Goal: Task Accomplishment & Management: Use online tool/utility

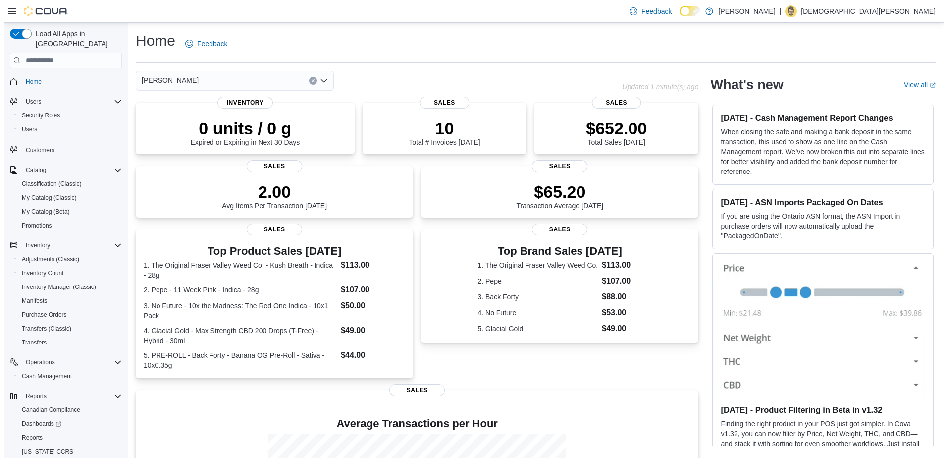
scroll to position [26, 0]
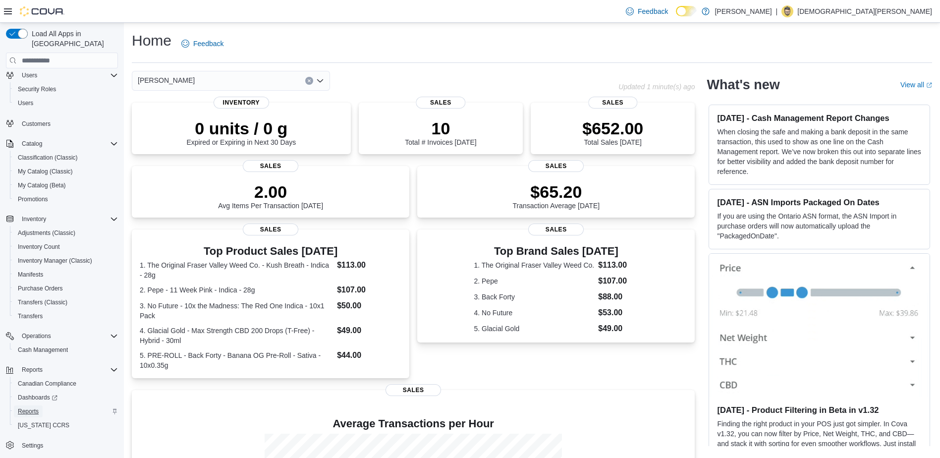
click at [34, 407] on span "Reports" at bounding box center [28, 411] width 21 height 8
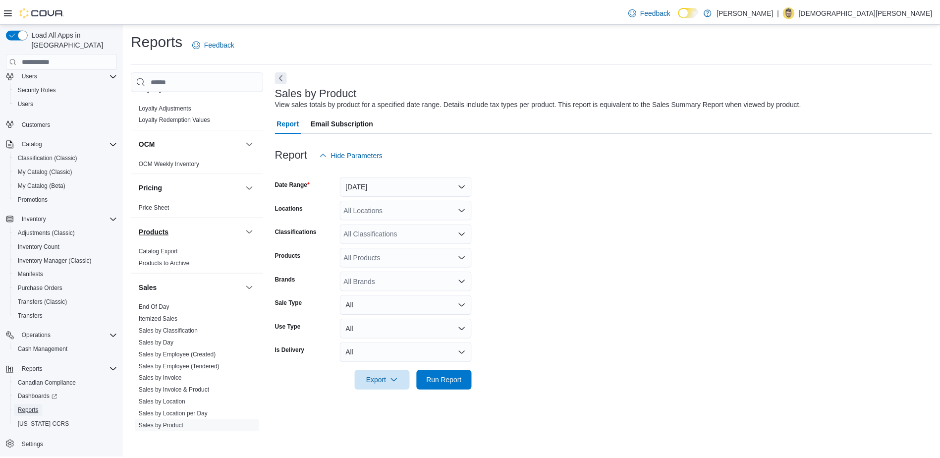
scroll to position [612, 0]
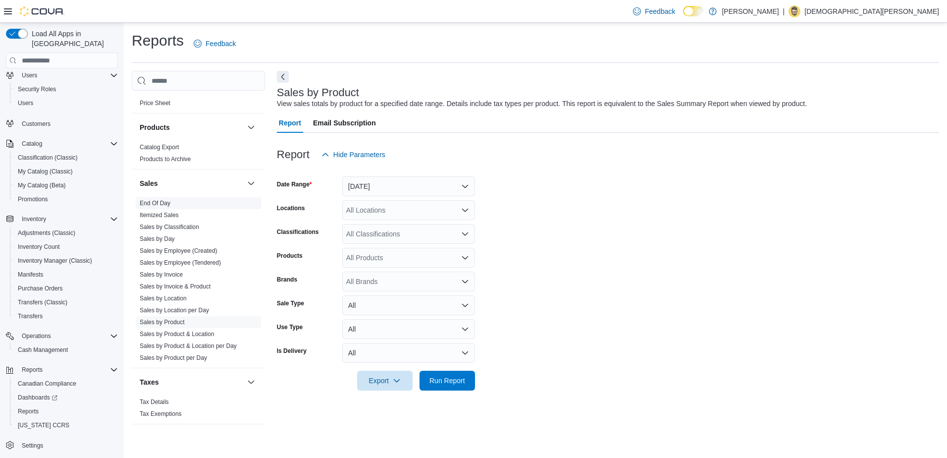
click at [164, 206] on link "End Of Day" at bounding box center [155, 203] width 31 height 7
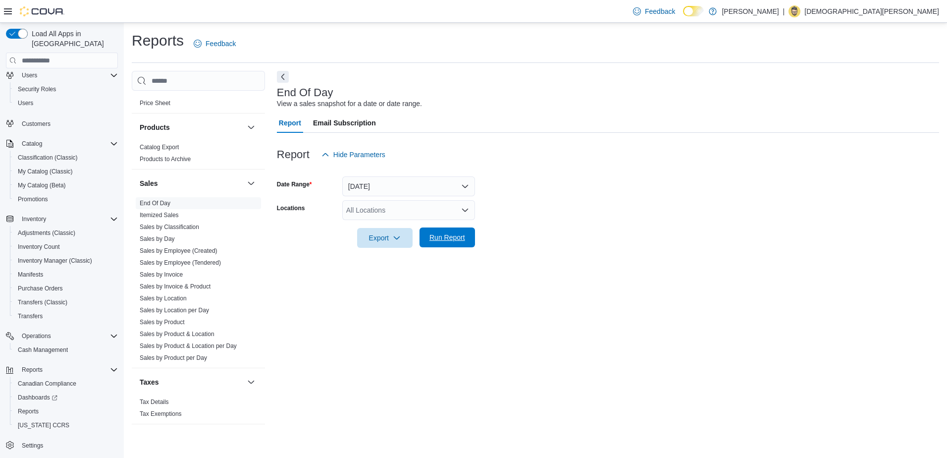
click at [442, 243] on span "Run Report" at bounding box center [448, 237] width 44 height 20
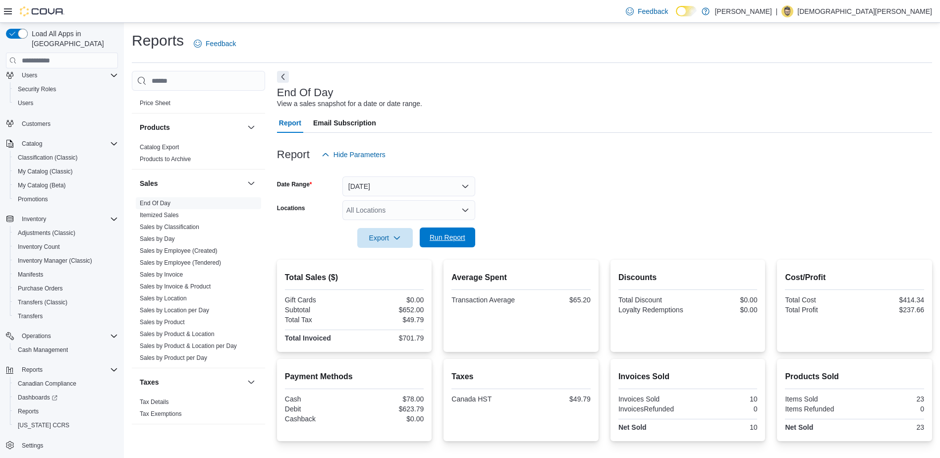
click at [460, 238] on span "Run Report" at bounding box center [448, 237] width 36 height 10
click at [184, 220] on span "Itemized Sales" at bounding box center [198, 215] width 125 height 12
click at [186, 226] on link "Sales by Classification" at bounding box center [169, 226] width 59 height 7
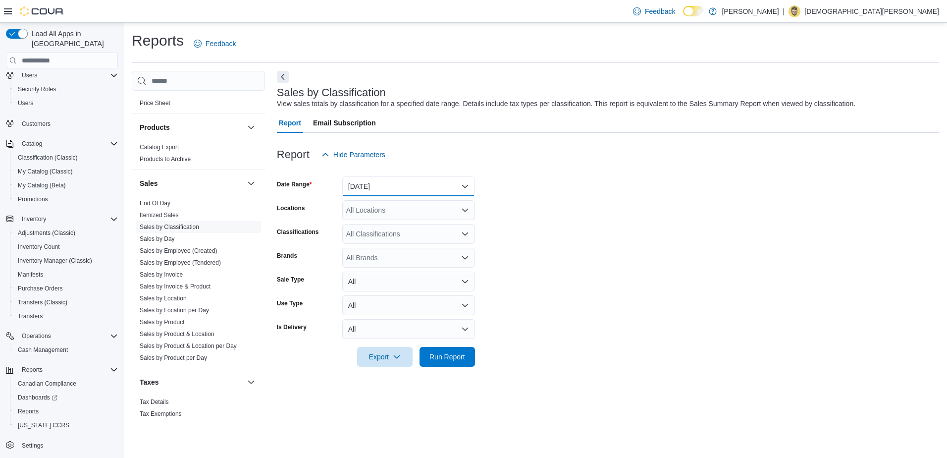
click at [401, 186] on button "[DATE]" at bounding box center [408, 186] width 133 height 20
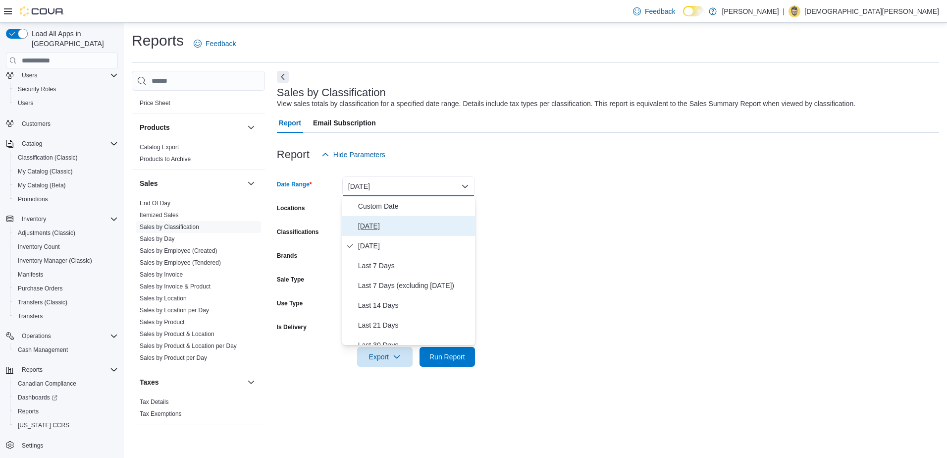
click at [366, 228] on span "[DATE]" at bounding box center [414, 226] width 113 height 12
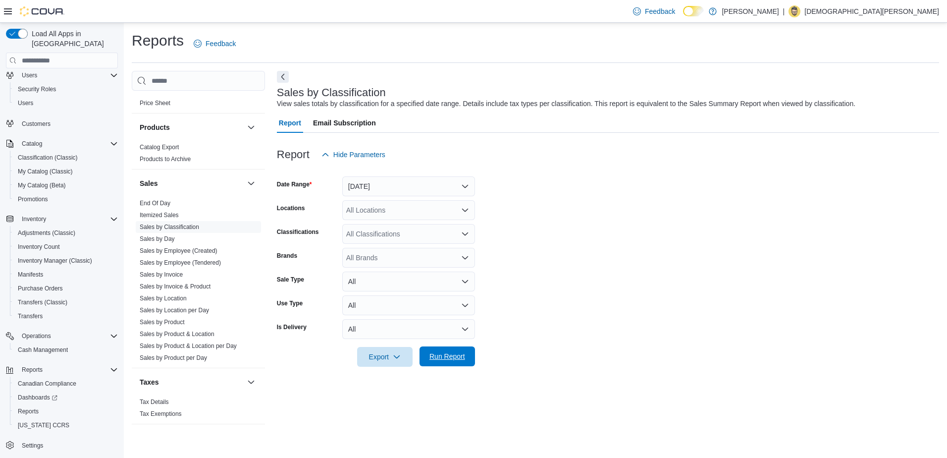
click at [444, 357] on span "Run Report" at bounding box center [448, 356] width 36 height 10
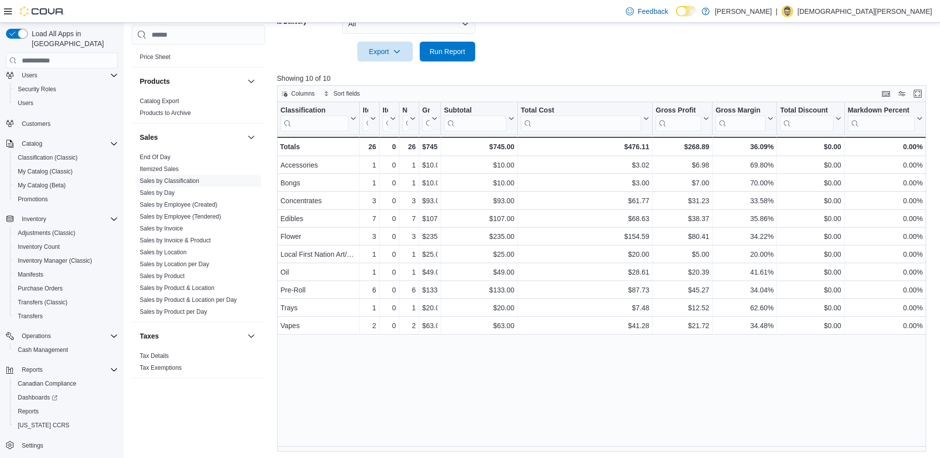
scroll to position [307, 0]
click at [180, 276] on link "Sales by Product" at bounding box center [162, 276] width 45 height 7
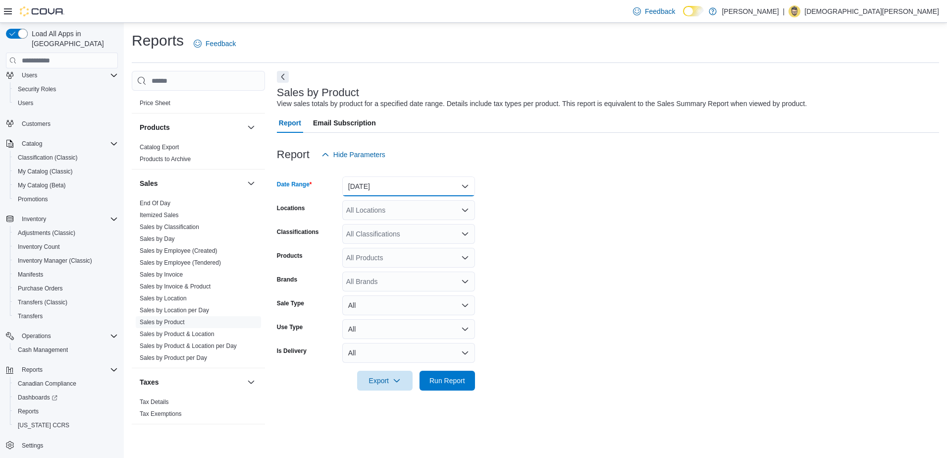
click at [395, 184] on button "[DATE]" at bounding box center [408, 186] width 133 height 20
click at [373, 226] on span "[DATE]" at bounding box center [414, 226] width 113 height 12
click at [447, 381] on span "Run Report" at bounding box center [448, 380] width 36 height 10
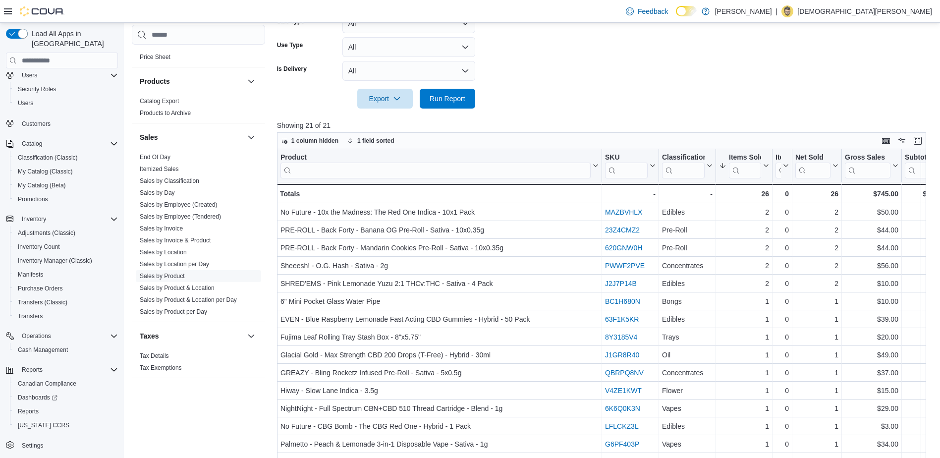
scroll to position [297, 0]
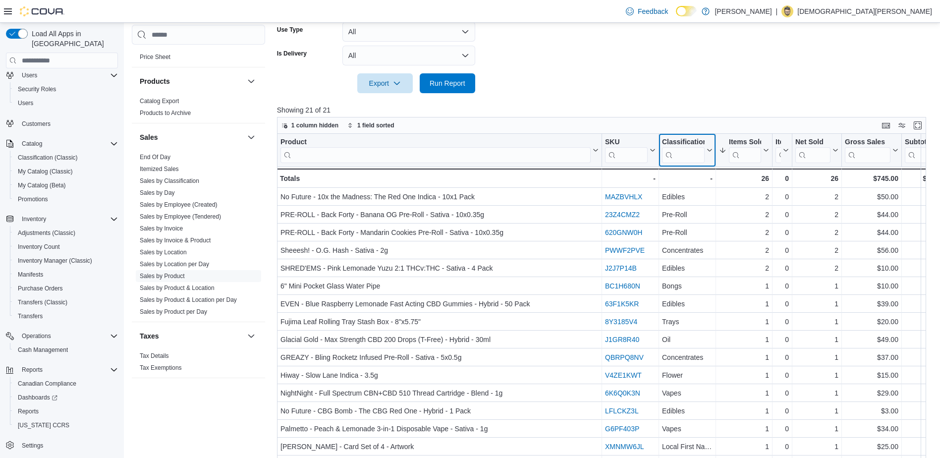
click at [679, 149] on input "search" at bounding box center [683, 155] width 43 height 16
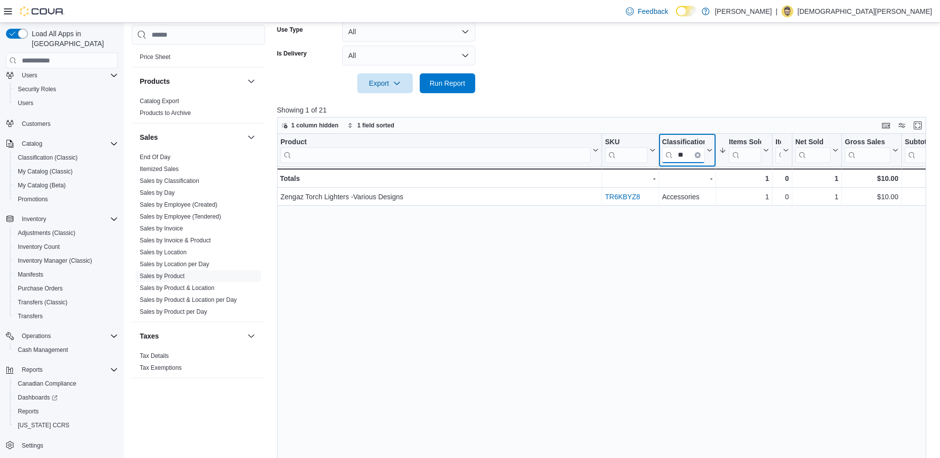
type input "*"
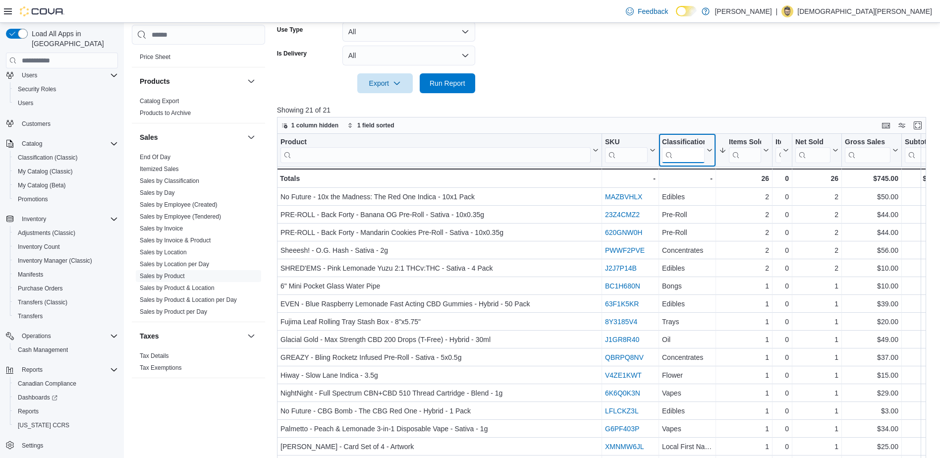
type input "*"
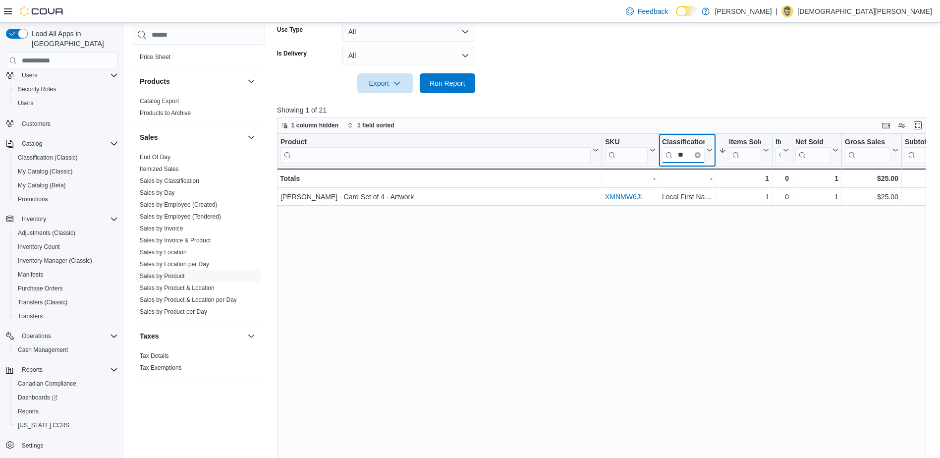
type input "*"
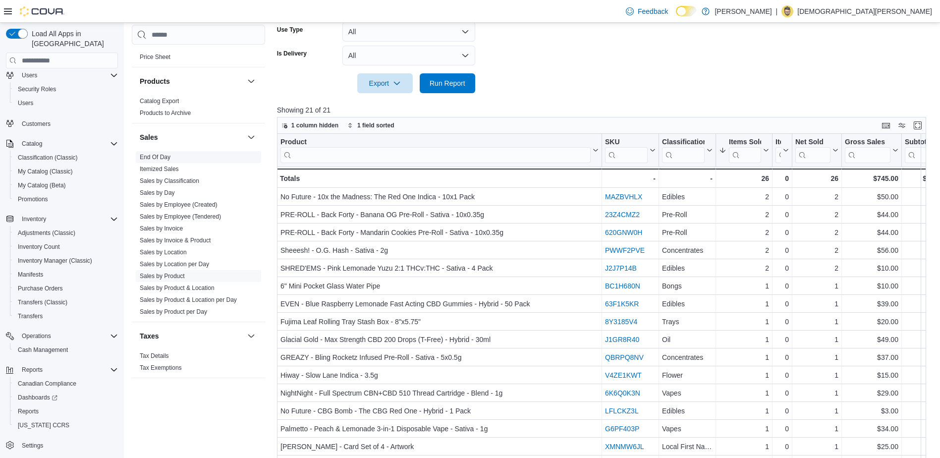
click at [154, 156] on link "End Of Day" at bounding box center [155, 157] width 31 height 7
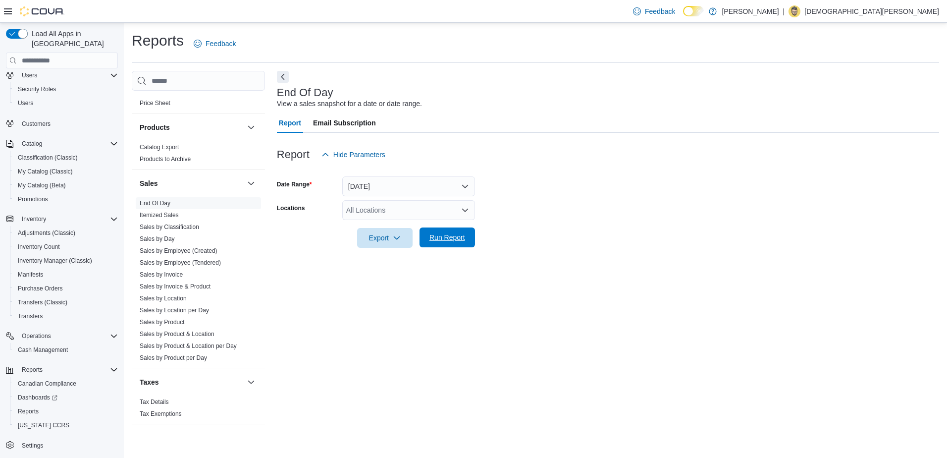
click at [461, 236] on span "Run Report" at bounding box center [448, 237] width 36 height 10
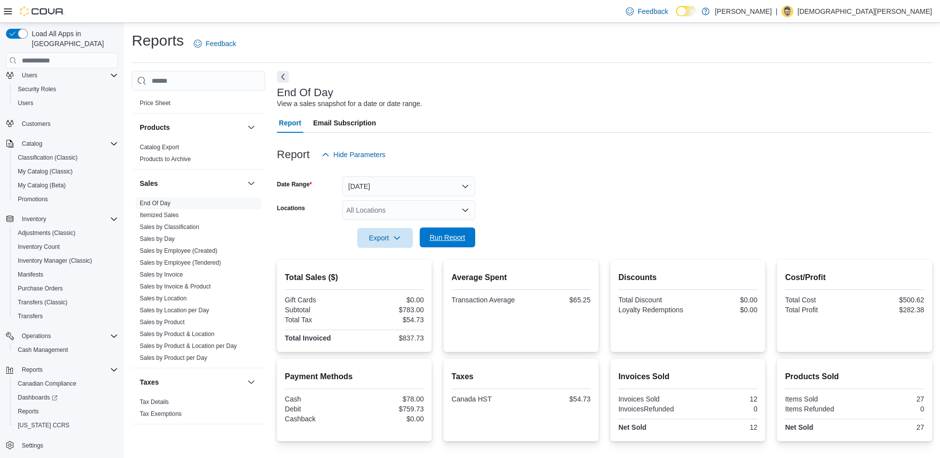
click at [448, 241] on span "Run Report" at bounding box center [448, 237] width 36 height 10
